Goal: Contribute content

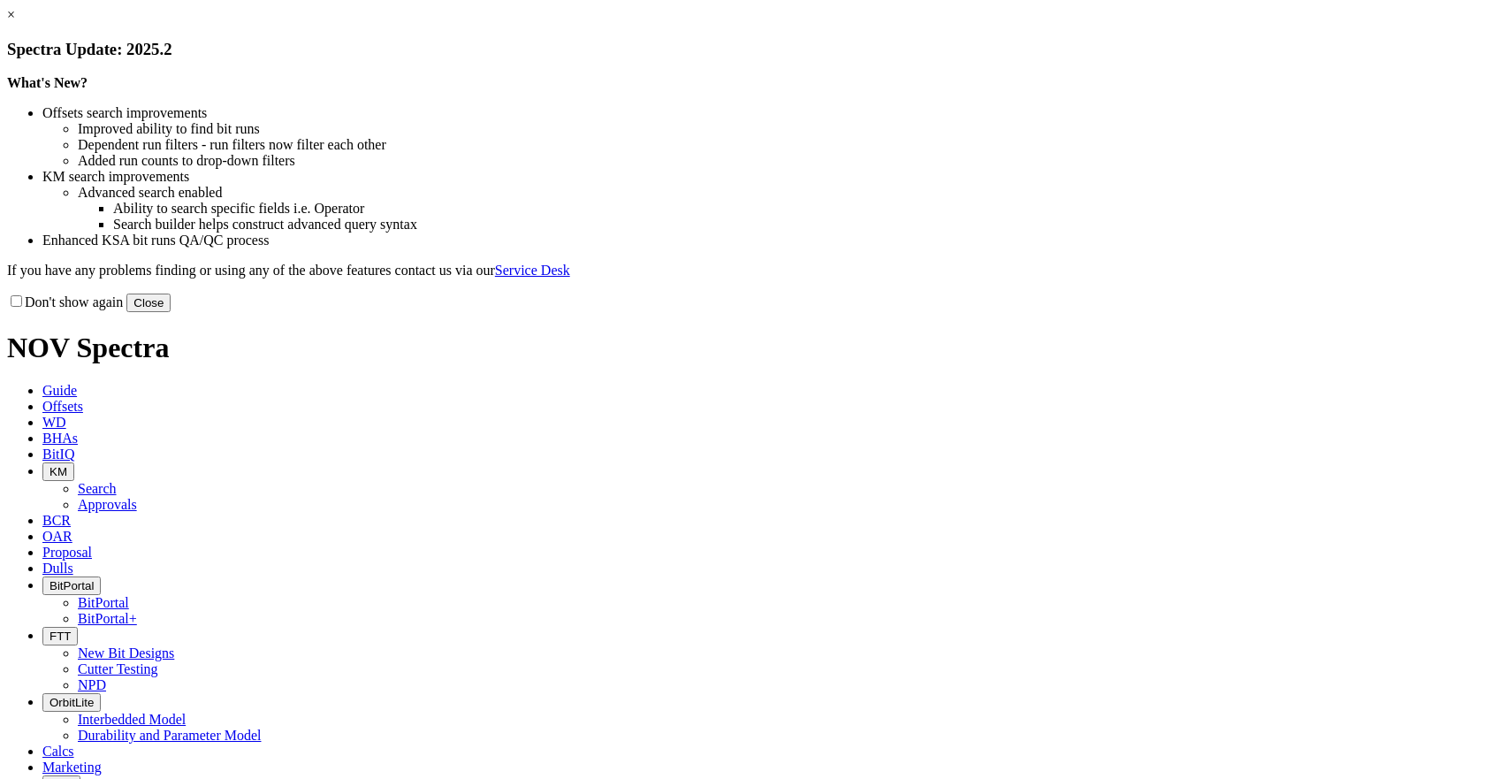
drag, startPoint x: 1103, startPoint y: 476, endPoint x: 1083, endPoint y: 469, distance: 21.3
click at [171, 312] on button "Close" at bounding box center [148, 303] width 44 height 19
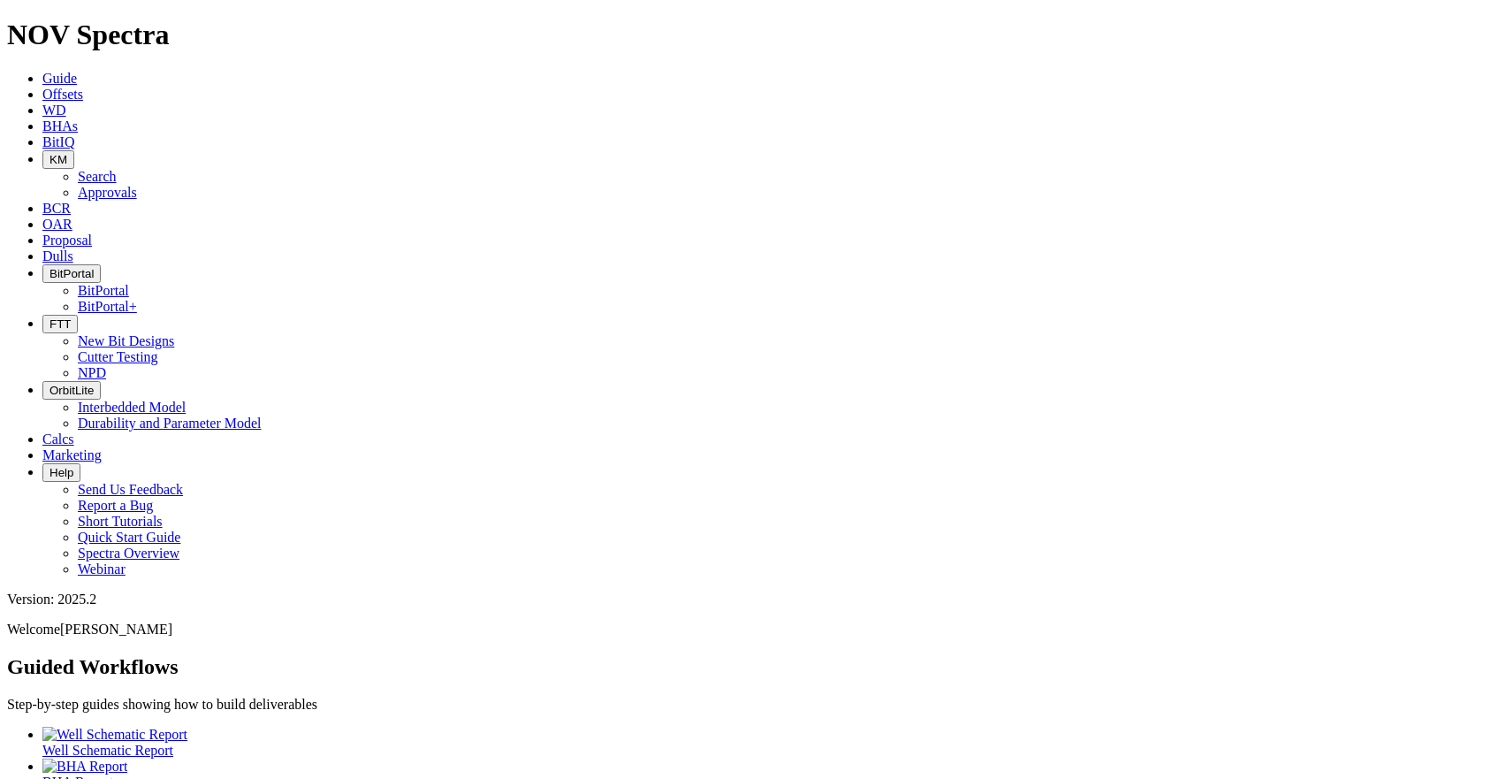
click at [74, 150] on button "KM" at bounding box center [58, 159] width 32 height 19
click at [117, 169] on link "Search" at bounding box center [97, 176] width 39 height 15
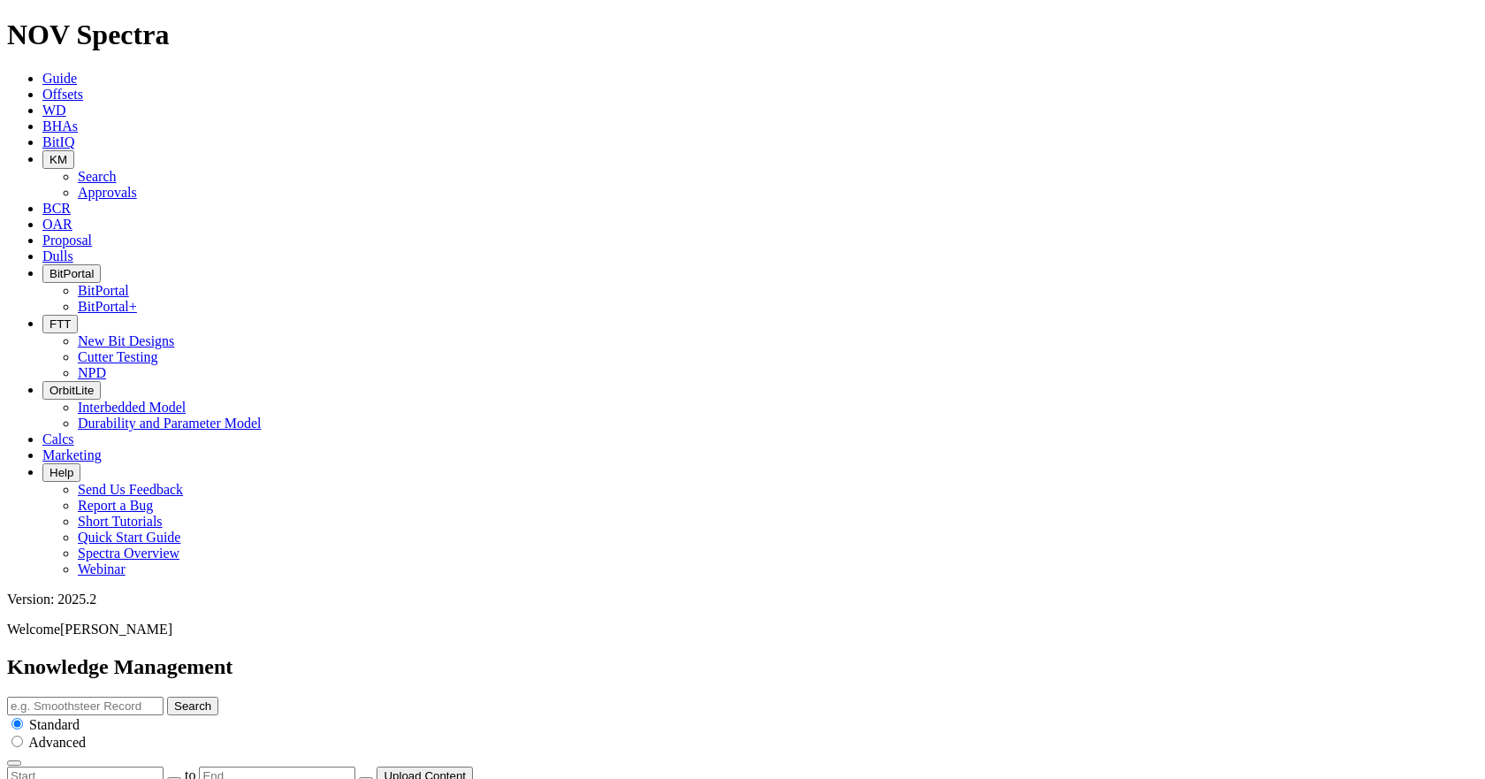
click at [473, 767] on button "Upload Content" at bounding box center [425, 776] width 96 height 19
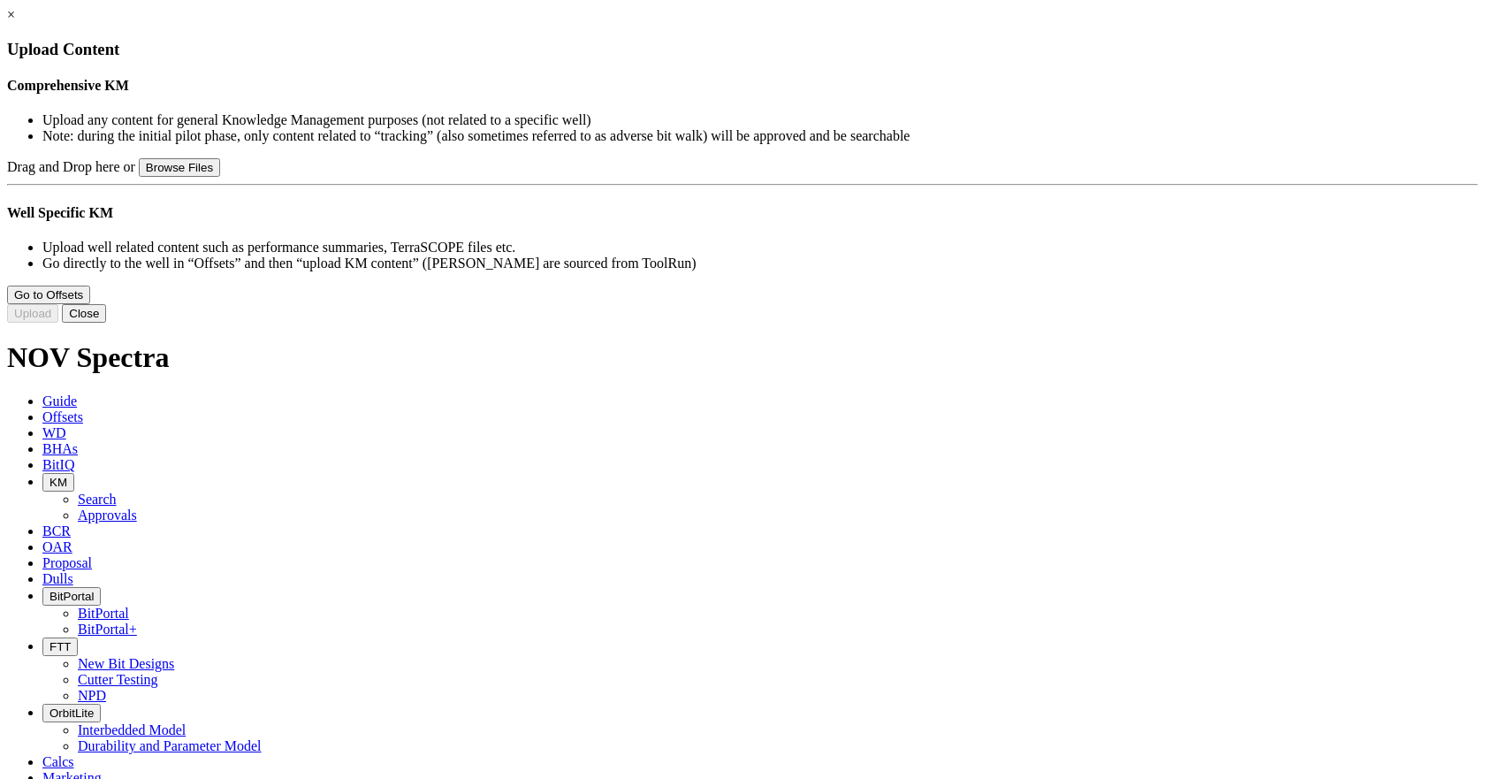
type input "ADON (ASOS) - 17.5in & 12.25in Spartan Trials Summary - [DATE] - KM - v1.pptx"
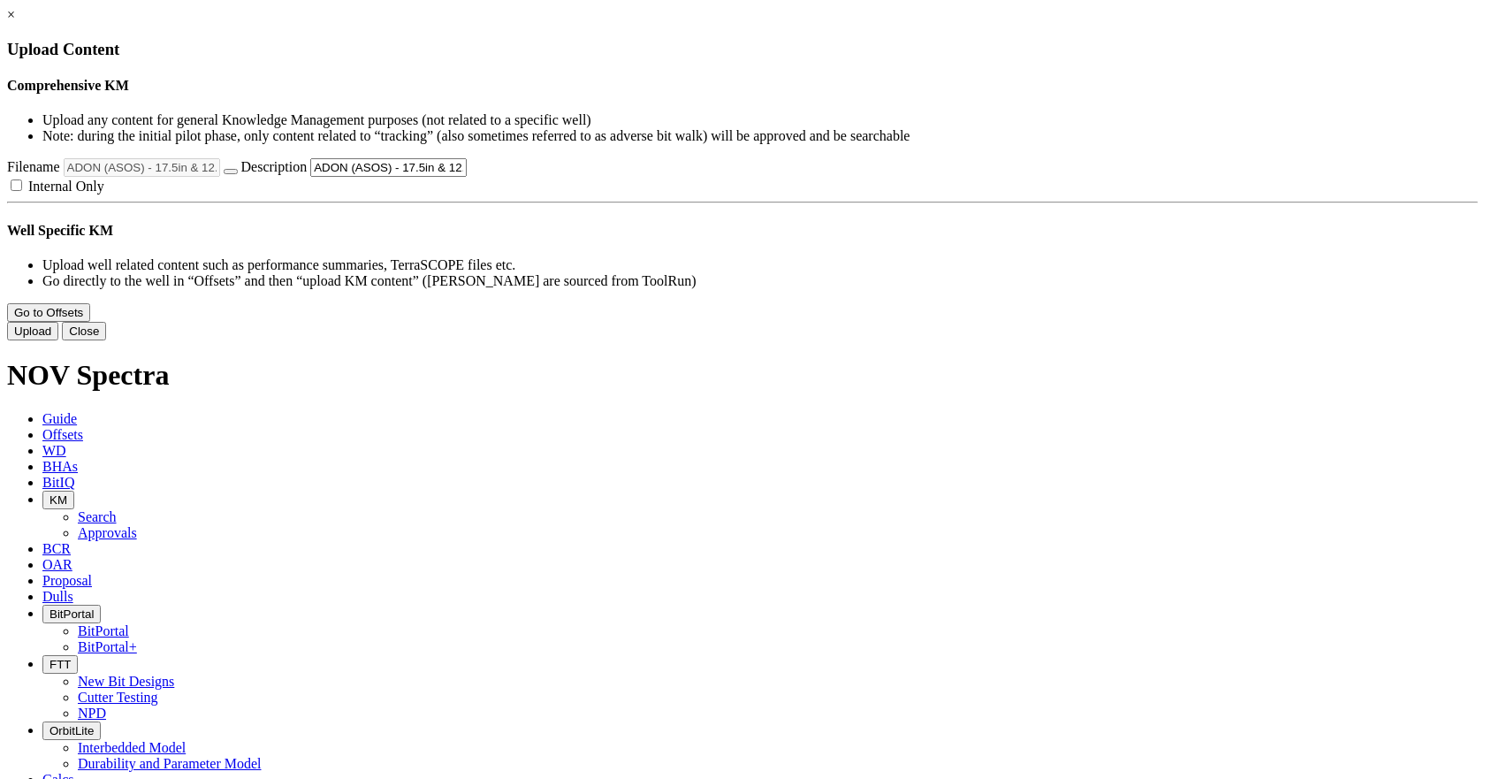
click at [58, 340] on button "Upload" at bounding box center [32, 331] width 51 height 19
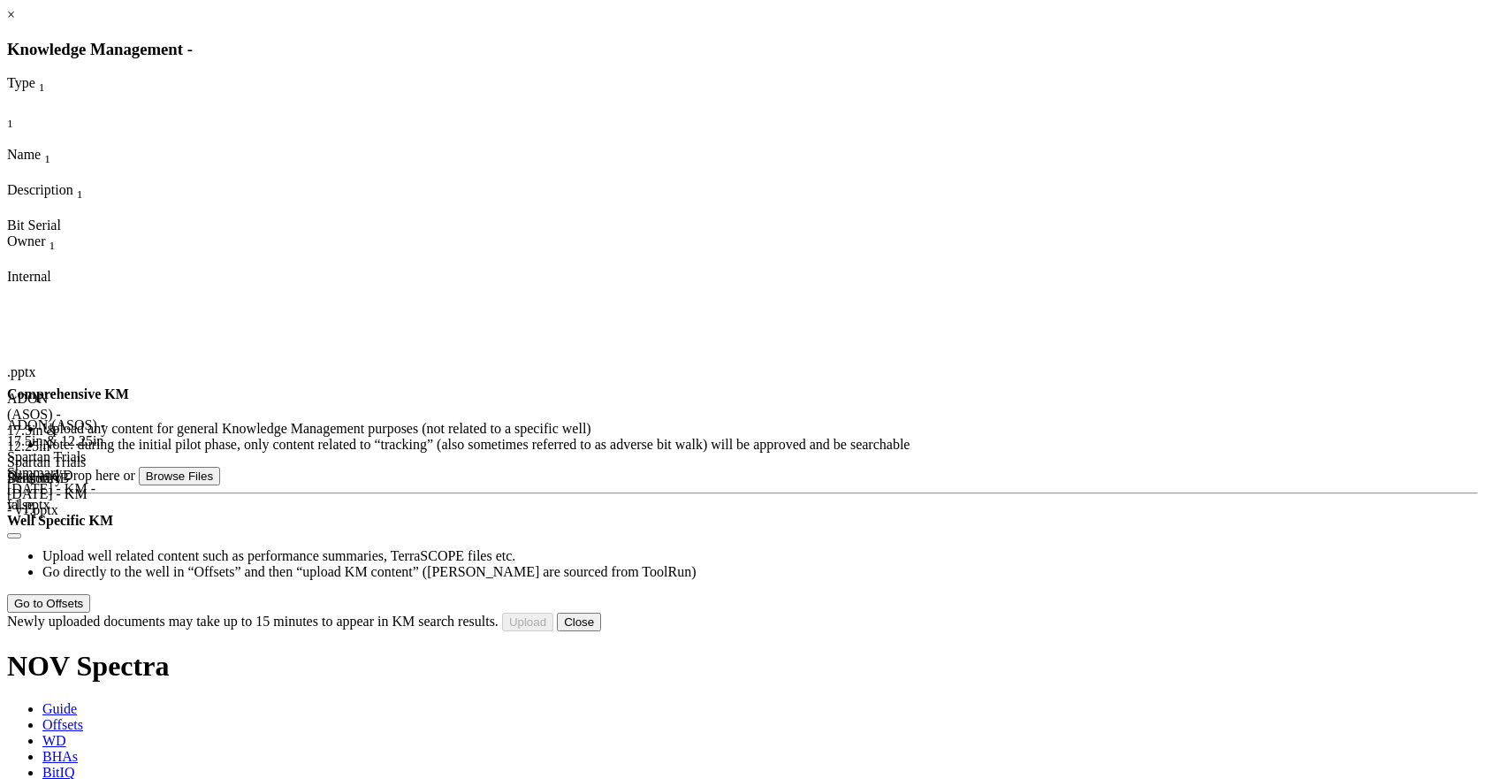
scroll to position [110, 0]
click at [601, 631] on button "Close" at bounding box center [579, 622] width 44 height 19
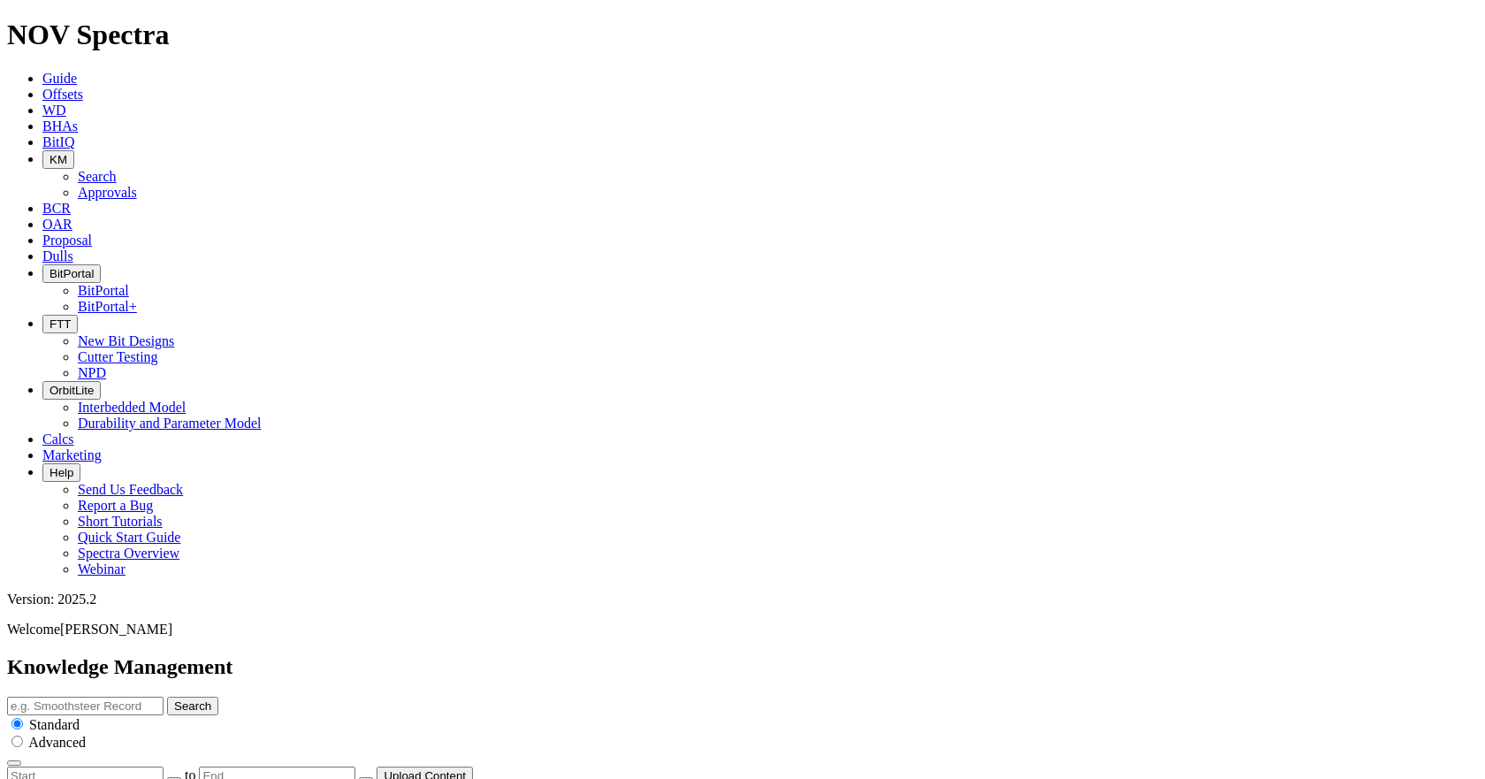
click at [50, 153] on icon "button" at bounding box center [50, 159] width 0 height 13
click at [137, 185] on link "Approvals" at bounding box center [107, 192] width 59 height 15
click at [0, 0] on div at bounding box center [0, 0] width 0 height 0
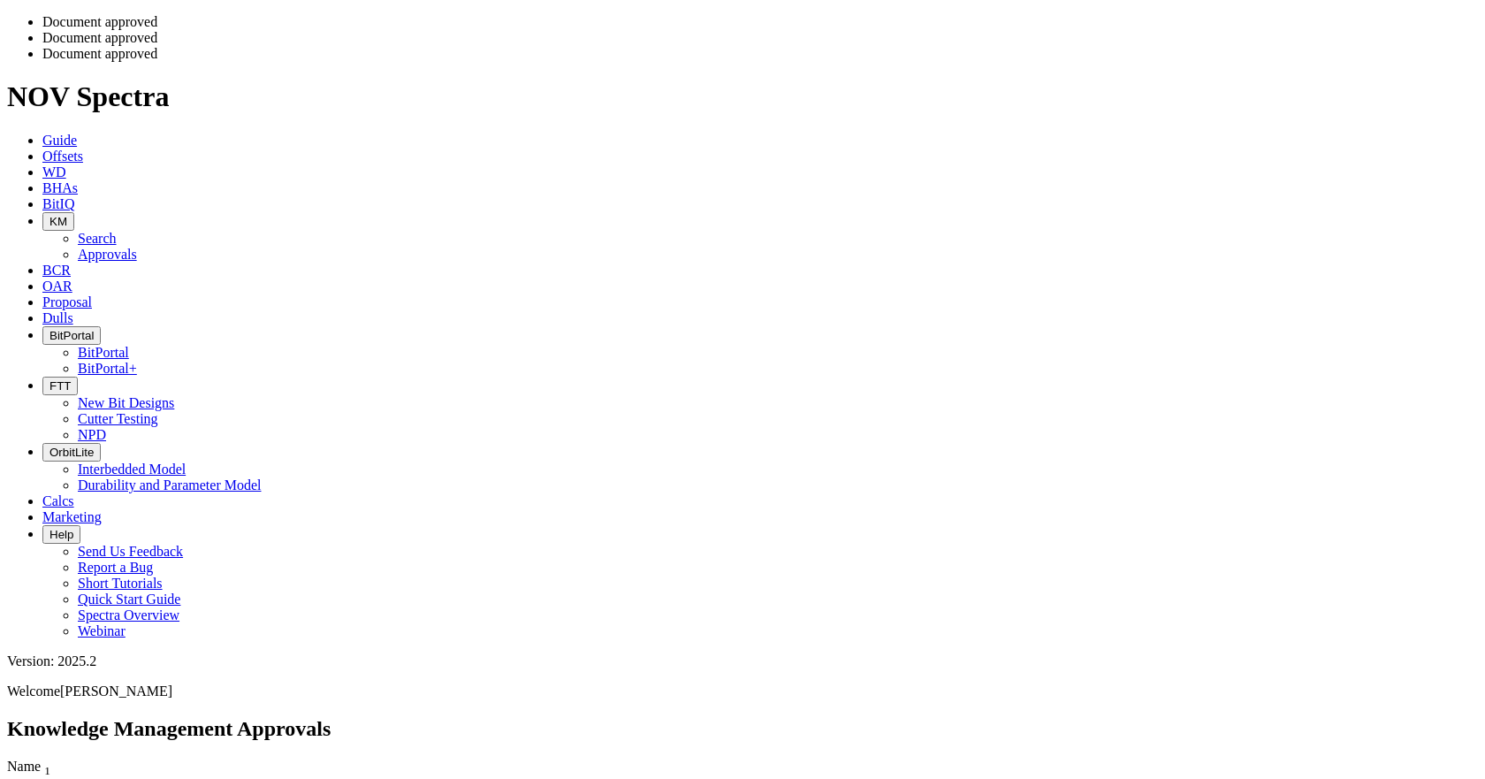
click at [1402, 144] on body "Spectra is built to be used with Google Chrome. Please switch browsers. Documen…" at bounding box center [742, 794] width 1471 height 1560
